Goal: Find specific page/section: Find specific page/section

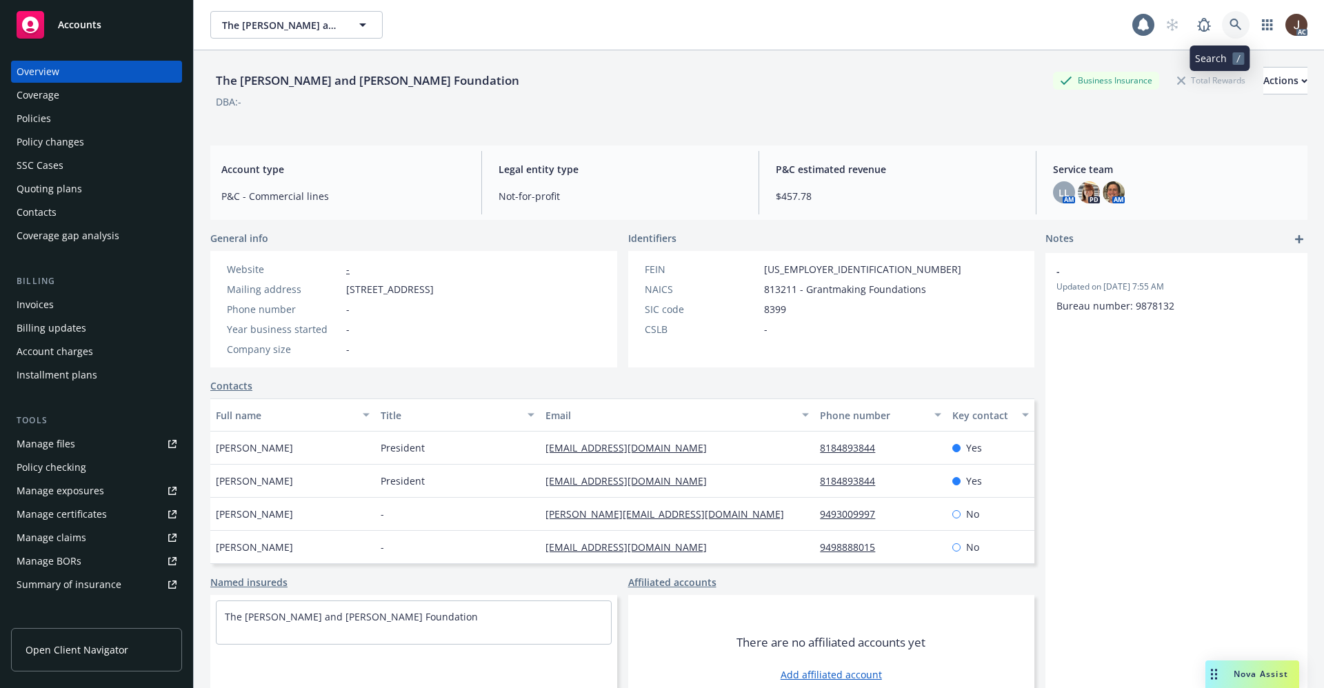
click at [1225, 28] on link at bounding box center [1236, 25] width 28 height 28
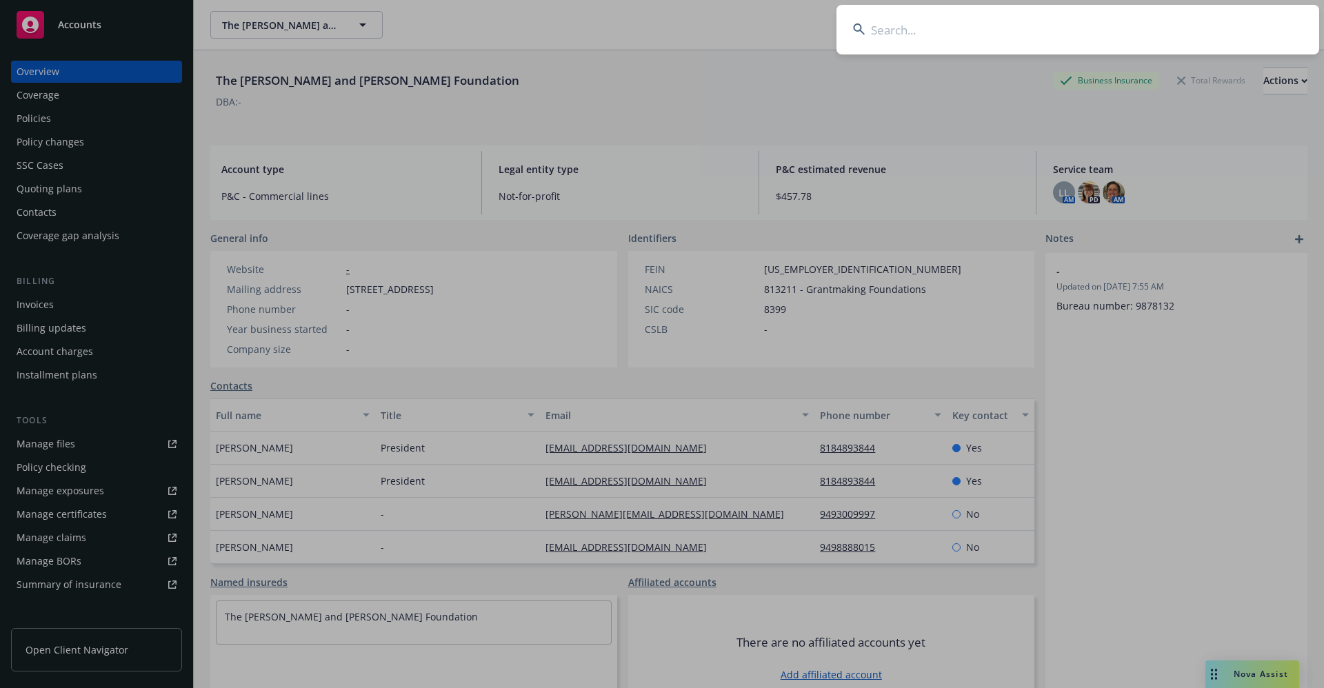
type input "Coherus Onc"
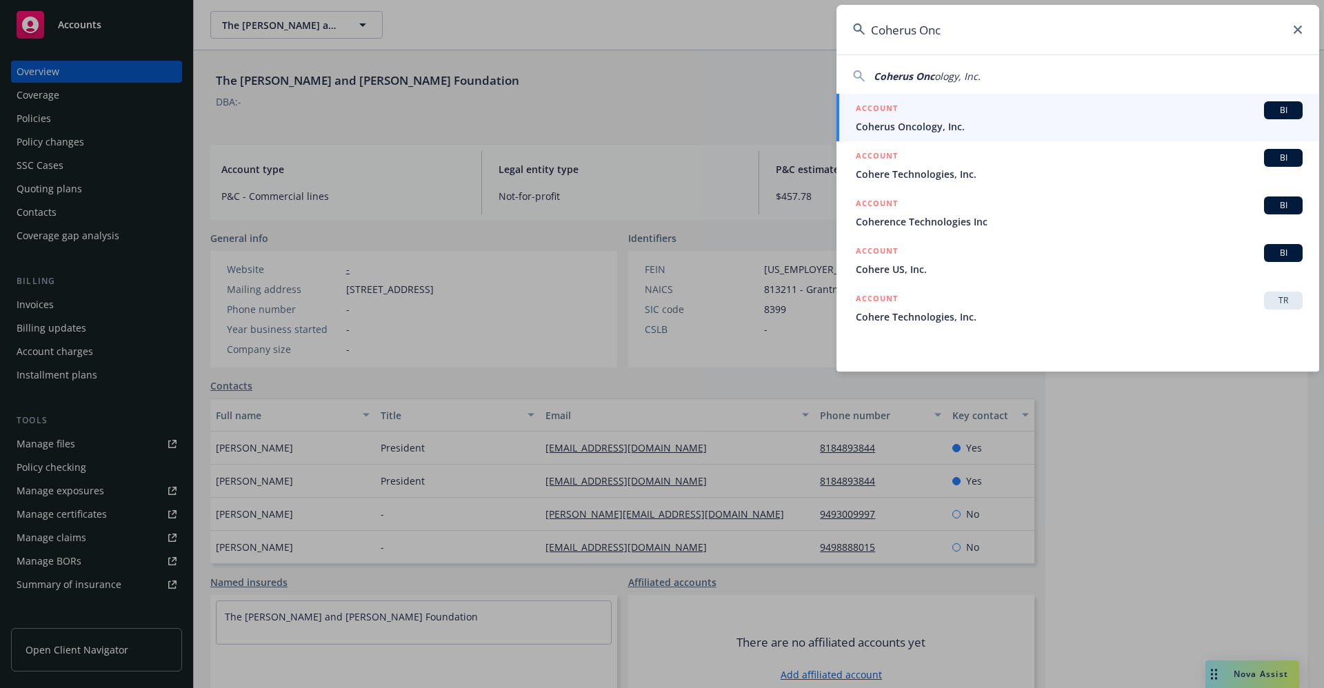
drag, startPoint x: 962, startPoint y: 40, endPoint x: 767, endPoint y: 41, distance: 195.8
click at [767, 41] on div "Coherus Onc Coherus Onc ology, Inc. ACCOUNT BI Coherus Oncology, Inc. ACCOUNT B…" at bounding box center [662, 344] width 1324 height 688
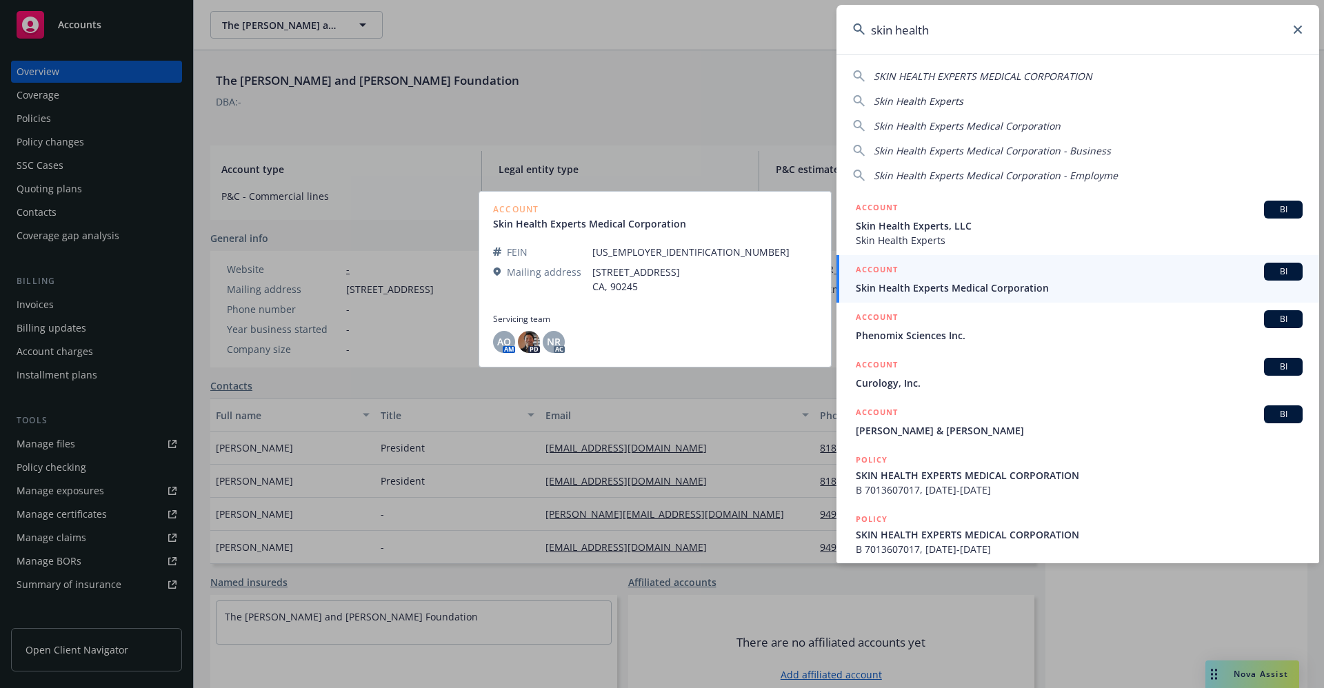
type input "skin health"
click at [1016, 292] on span "Skin Health Experts Medical Corporation" at bounding box center [1079, 288] width 447 height 14
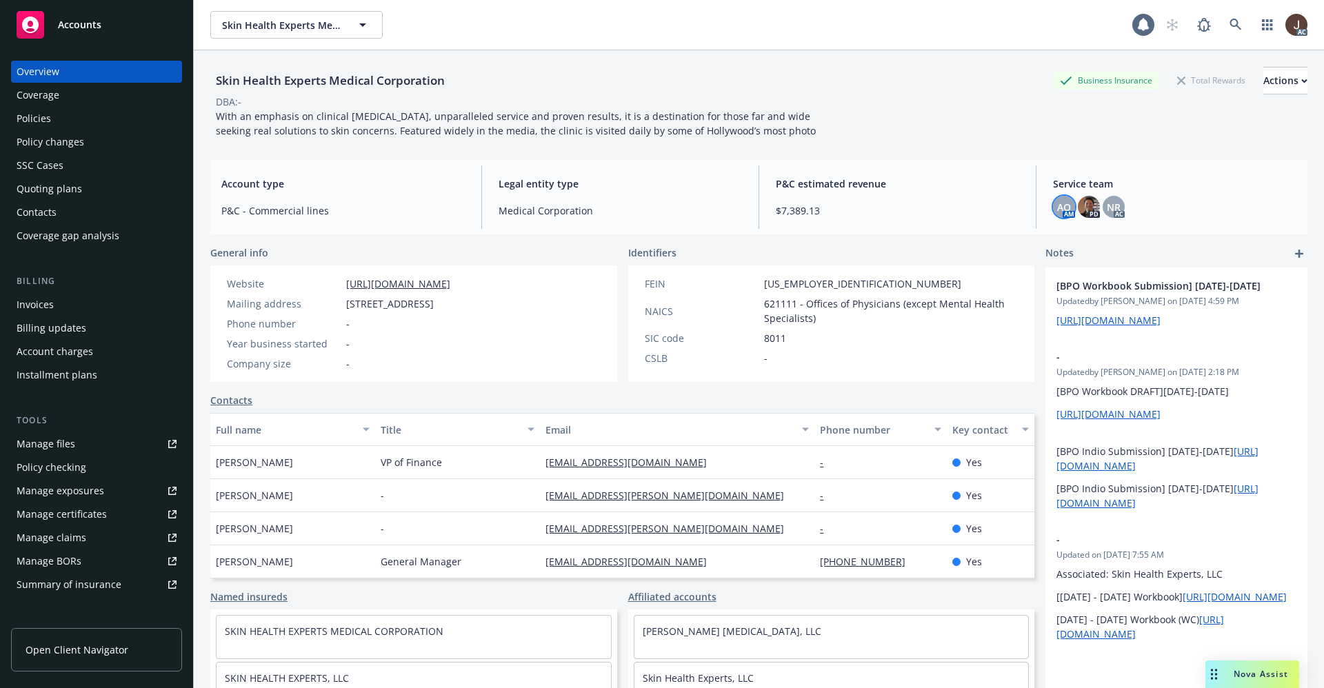
click at [1057, 205] on span "AO" at bounding box center [1064, 207] width 14 height 14
click at [1107, 210] on span "NR" at bounding box center [1114, 207] width 14 height 14
click at [958, 157] on div "Skin Health Experts Medical Corporation Business Insurance Total Rewards Action…" at bounding box center [758, 386] width 1097 height 672
click at [1222, 21] on link at bounding box center [1236, 25] width 28 height 28
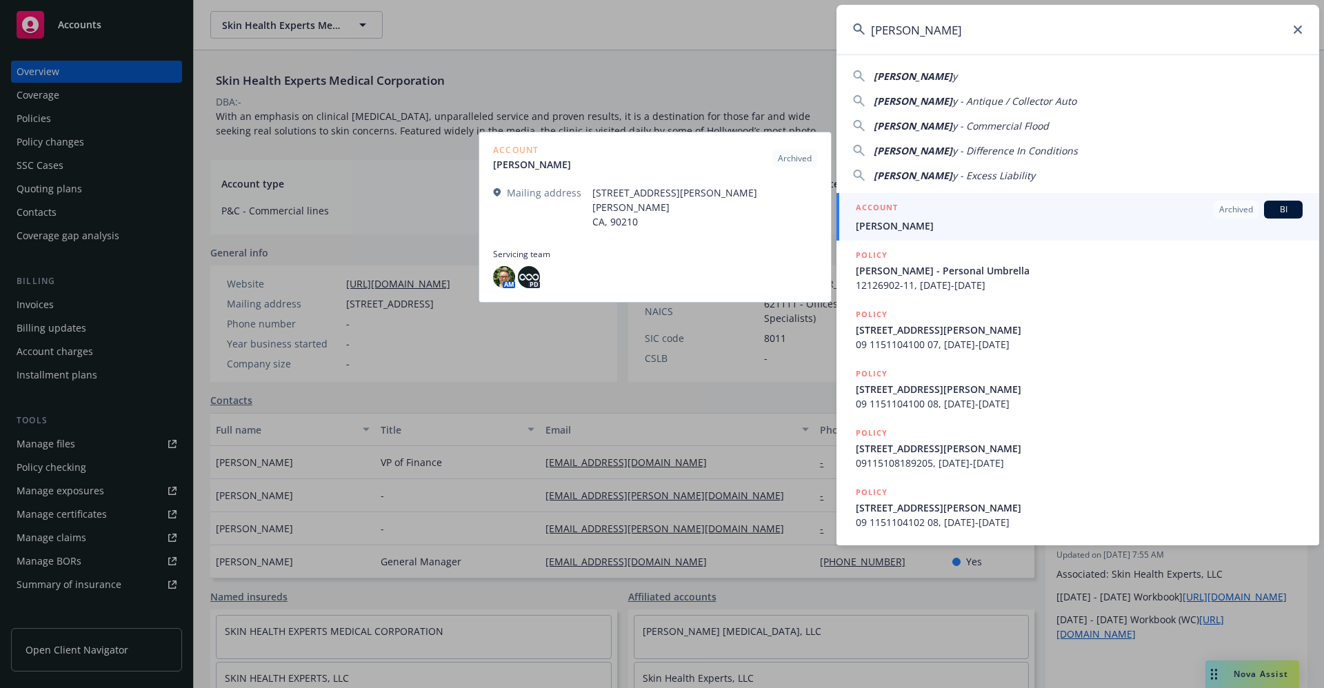
type input "[PERSON_NAME]"
click at [942, 223] on span "[PERSON_NAME]" at bounding box center [1079, 226] width 447 height 14
click at [942, 223] on div "P&C estimated revenue $7,389.13" at bounding box center [897, 196] width 265 height 63
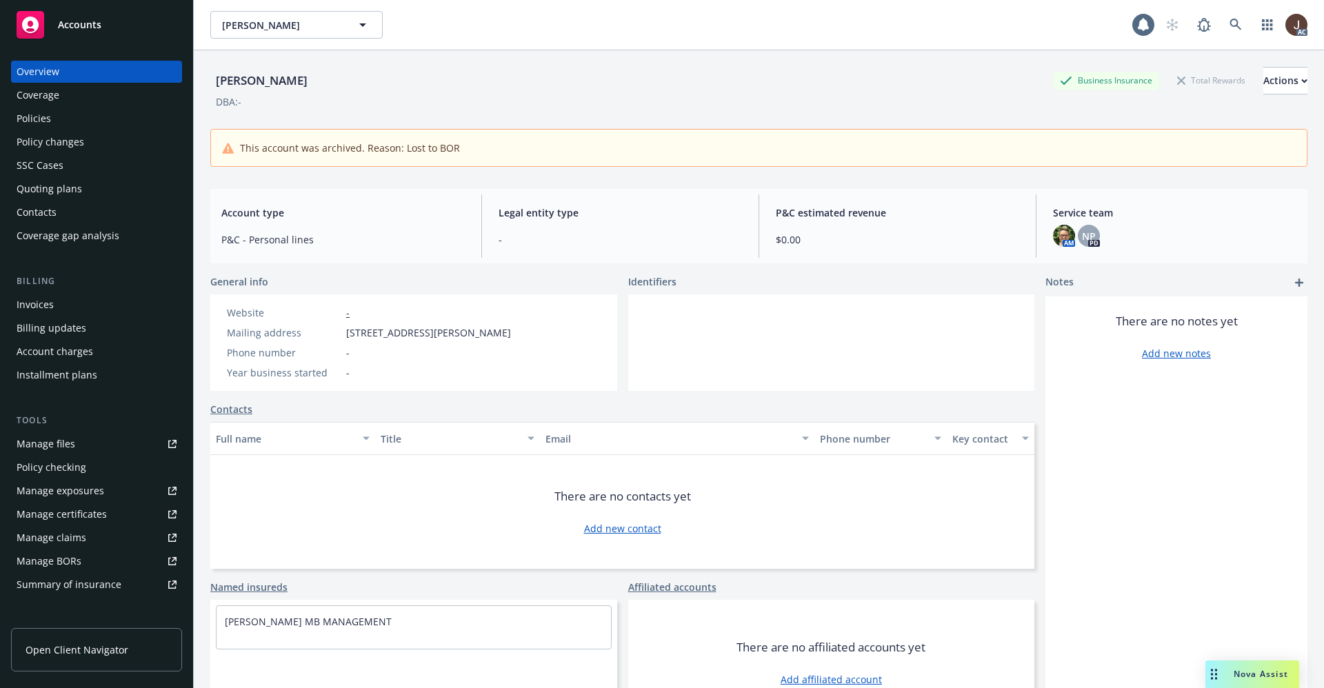
click at [598, 94] on div "DBA: -" at bounding box center [758, 101] width 1097 height 14
click at [1053, 235] on img at bounding box center [1064, 236] width 22 height 22
click at [798, 101] on div "DBA: -" at bounding box center [758, 101] width 1097 height 14
click at [32, 121] on div "Policies" at bounding box center [34, 119] width 34 height 22
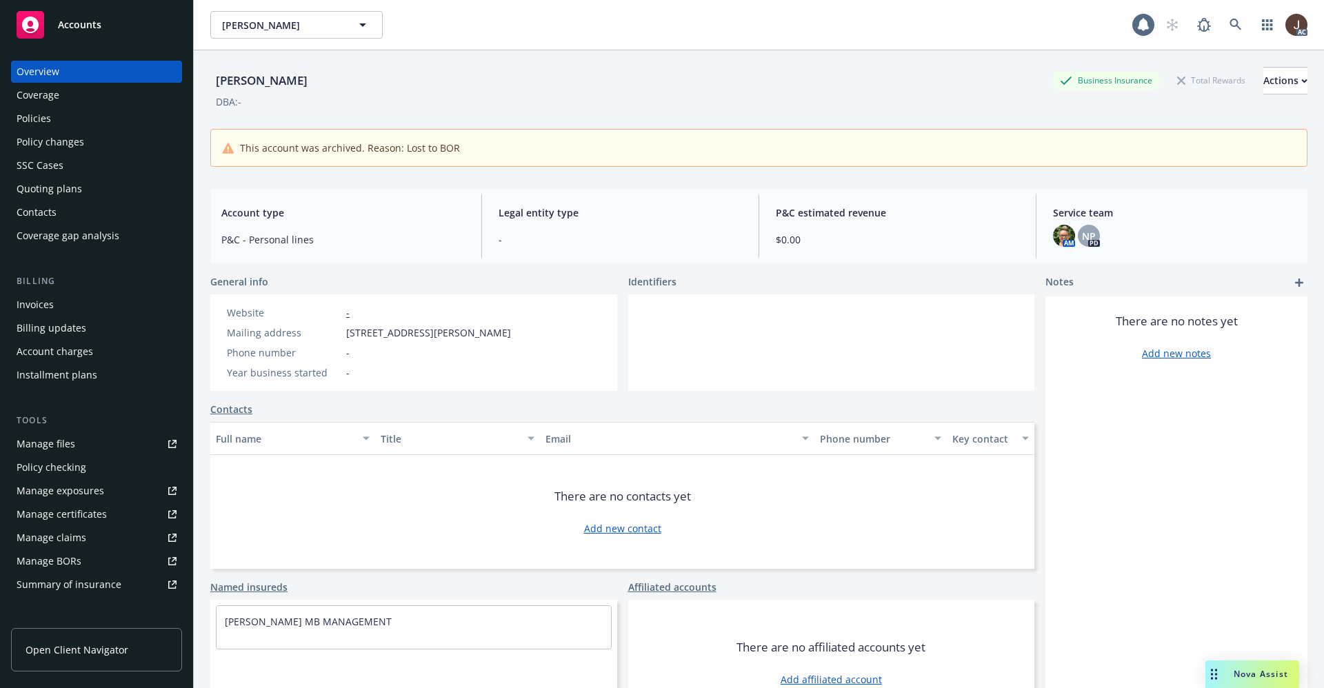
click at [32, 121] on div "Policies" at bounding box center [34, 119] width 34 height 22
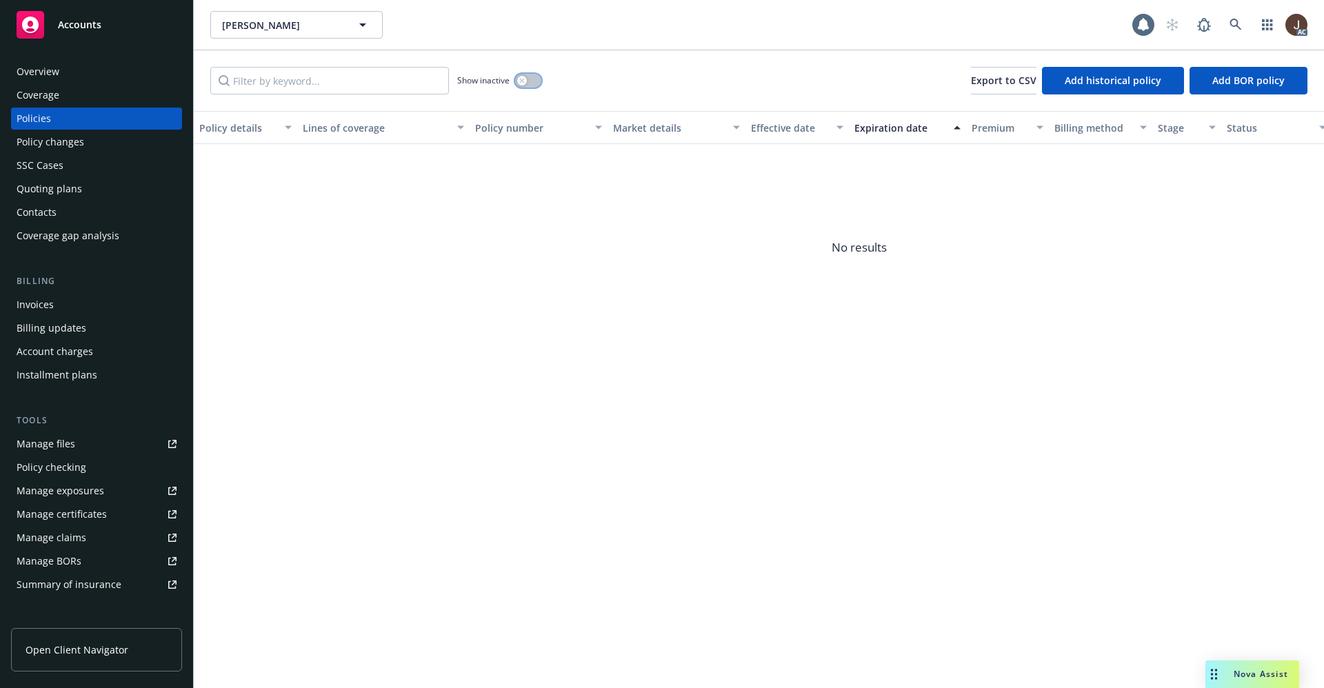
click at [529, 78] on button "button" at bounding box center [528, 81] width 26 height 14
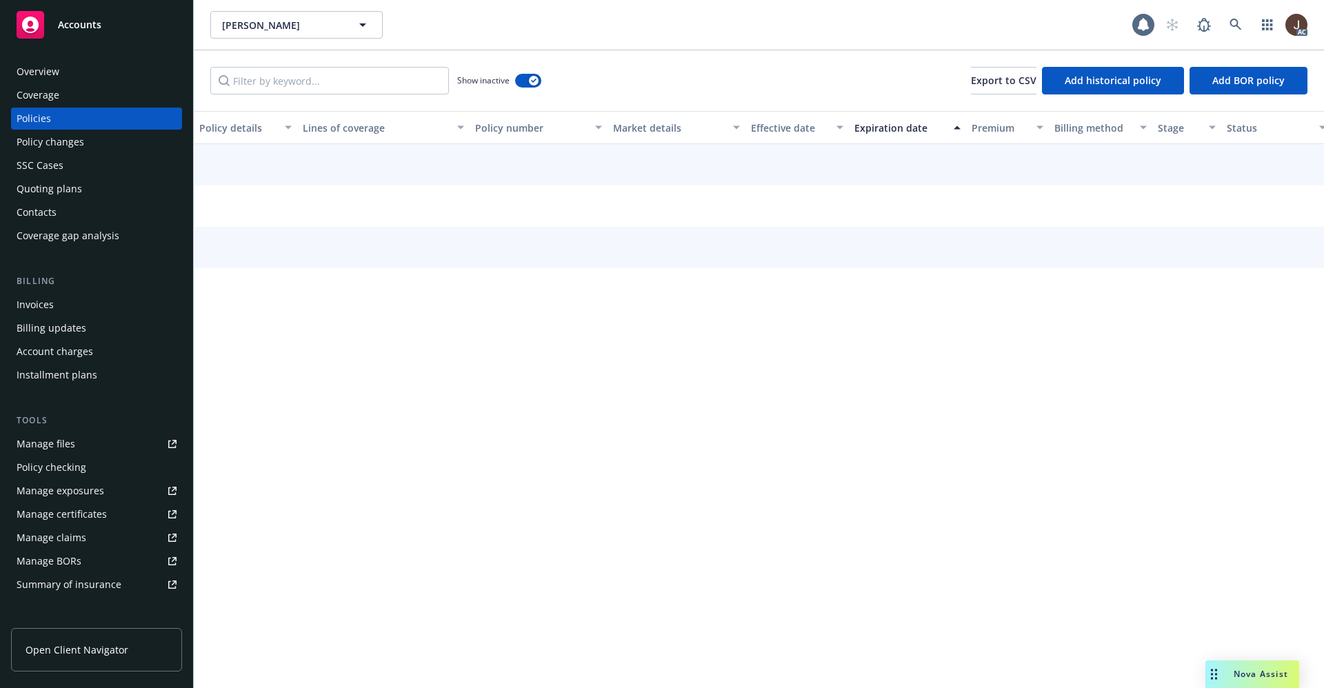
click at [645, 79] on div "Show inactive Export to CSV Add historical policy Add BOR policy" at bounding box center [759, 80] width 1130 height 61
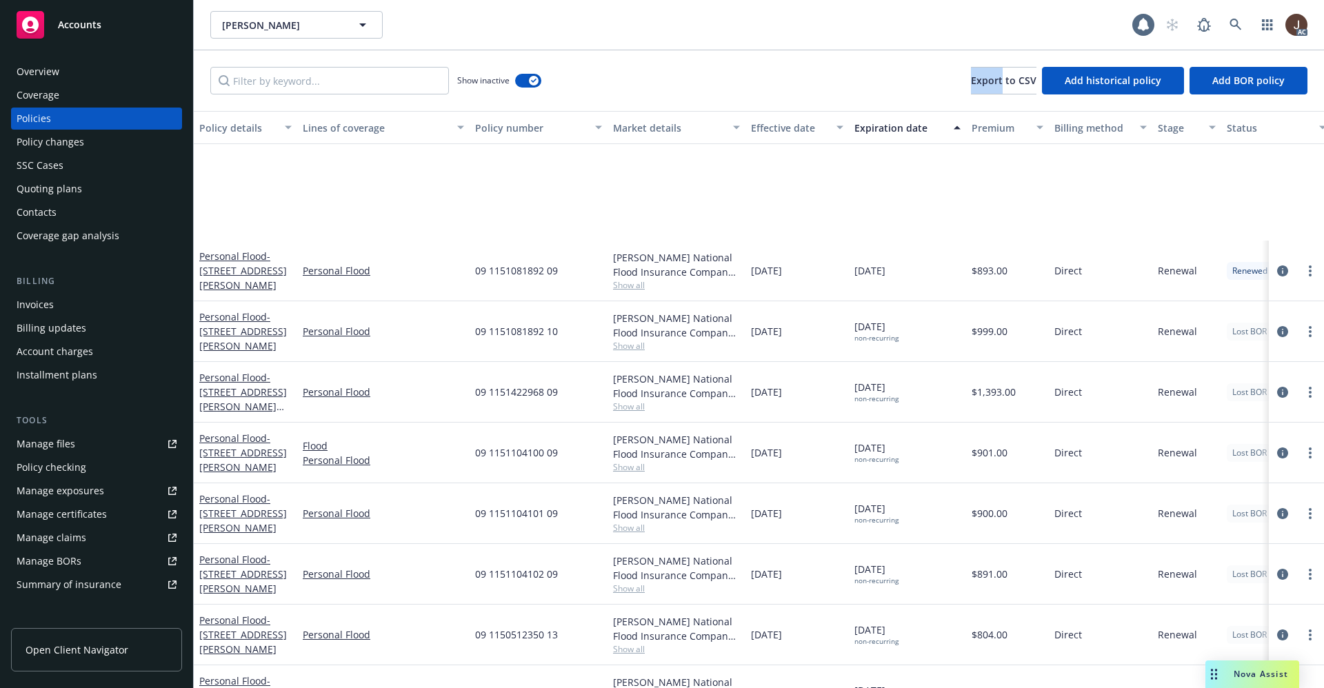
scroll to position [5760, 0]
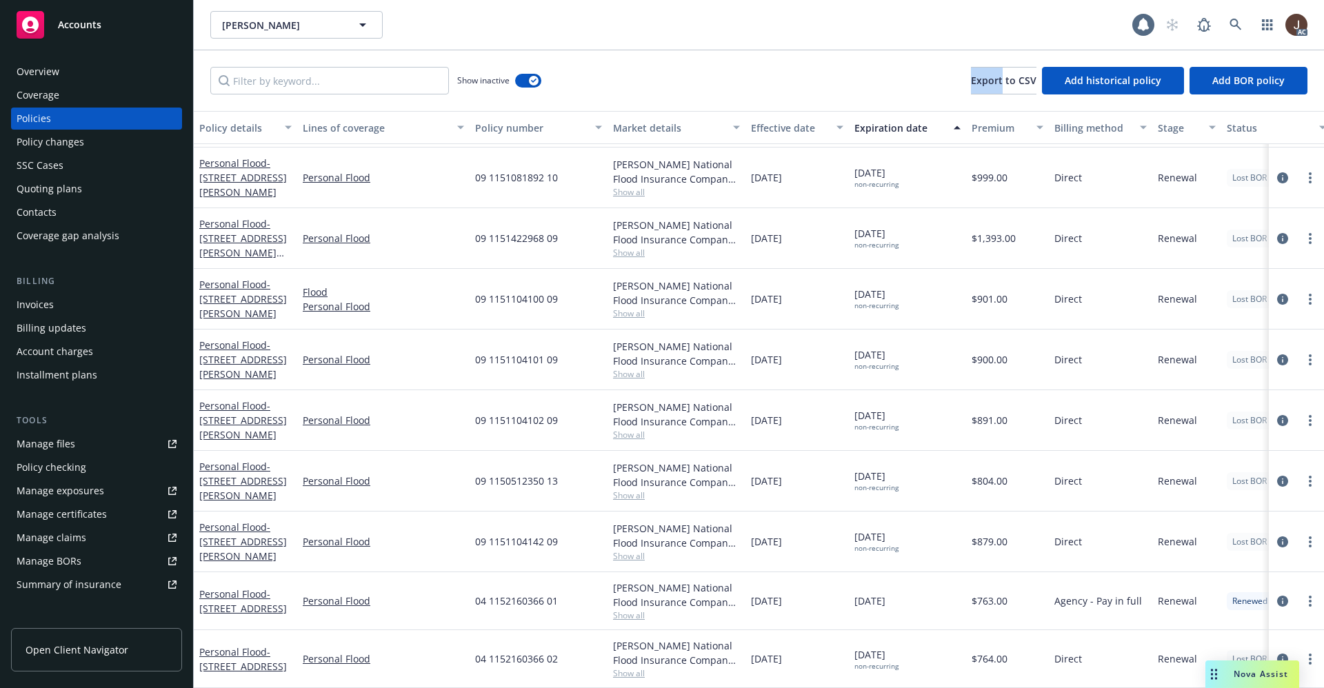
click at [790, 73] on div "Show inactive Export to CSV Add historical policy Add BOR policy" at bounding box center [759, 80] width 1130 height 61
